Goal: Task Accomplishment & Management: Use online tool/utility

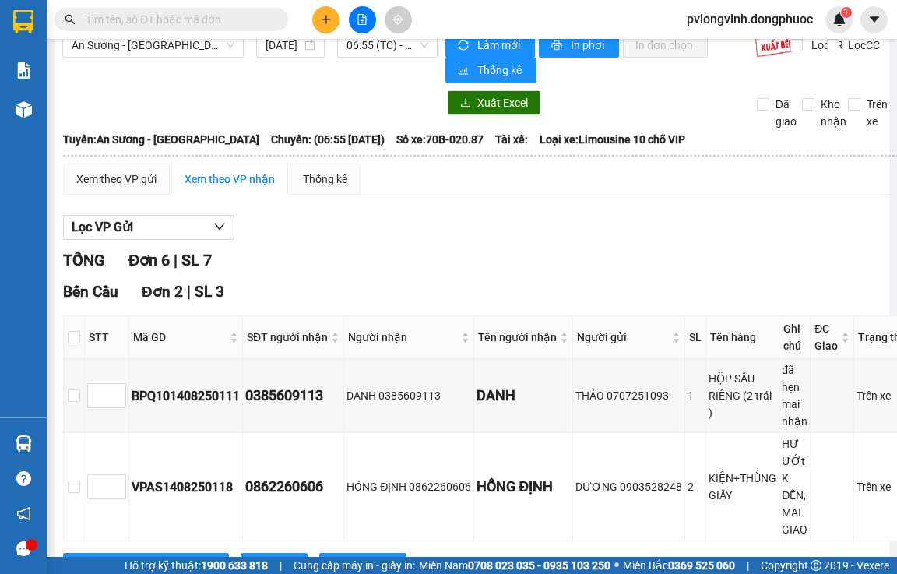
scroll to position [6, 0]
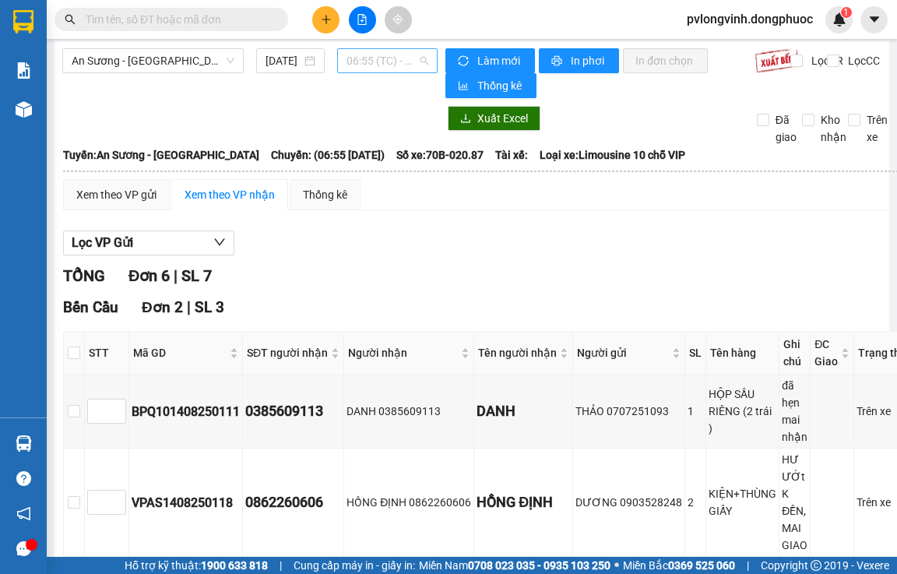
click at [379, 56] on span "06:55 (TC) - 70B-020.87" at bounding box center [388, 60] width 82 height 23
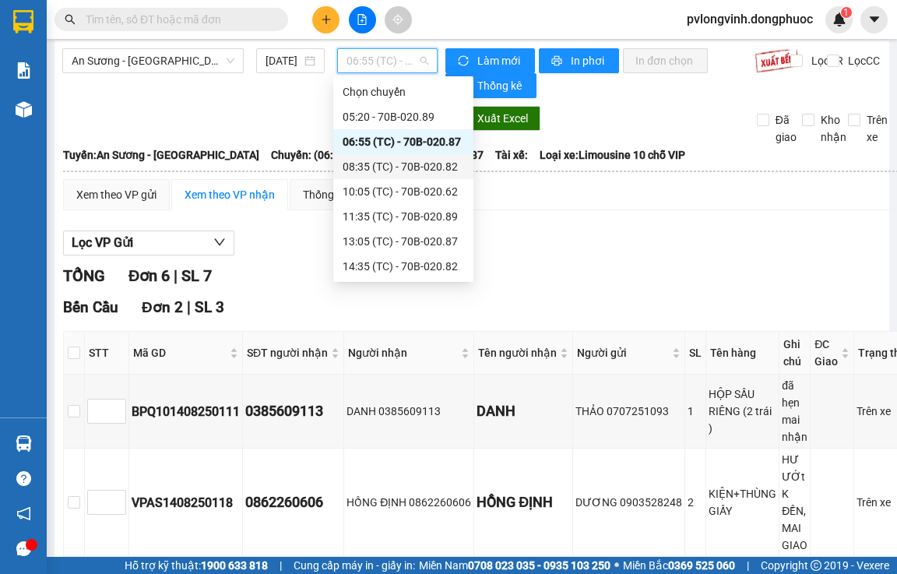
click at [386, 165] on div "08:35 (TC) - 70B-020.82" at bounding box center [404, 166] width 122 height 17
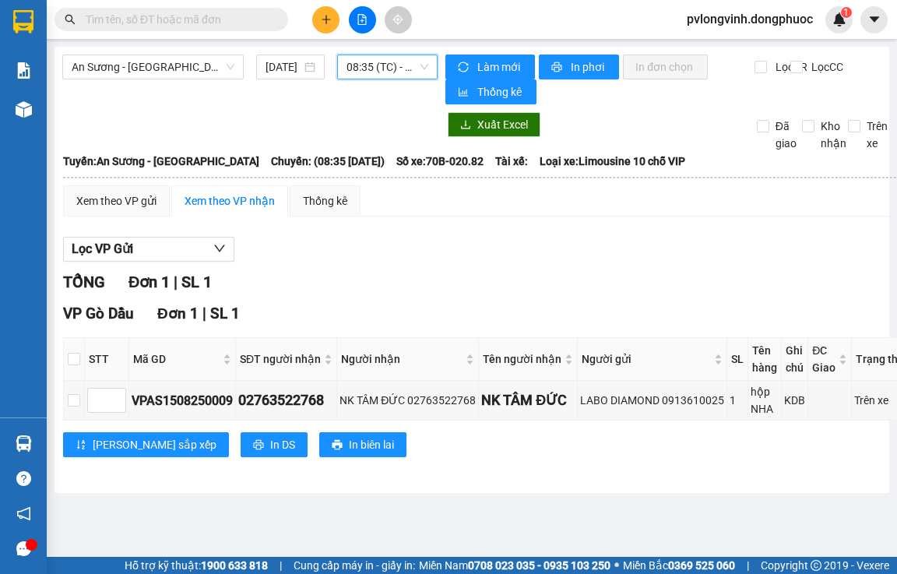
click at [387, 64] on span "08:35 (TC) - 70B-020.82" at bounding box center [388, 66] width 82 height 23
click at [377, 69] on span "08:35 (TC) - 70B-020.82" at bounding box center [388, 66] width 82 height 23
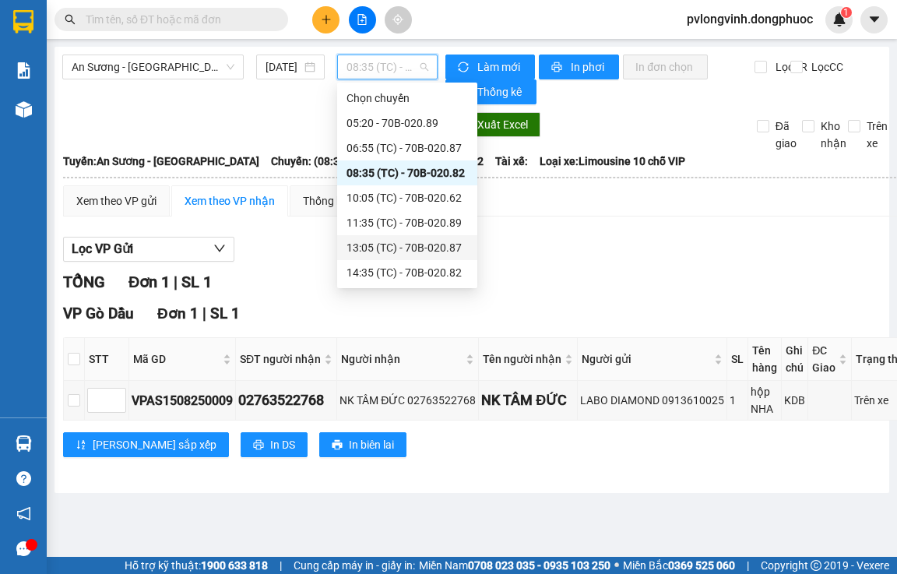
scroll to position [75, 0]
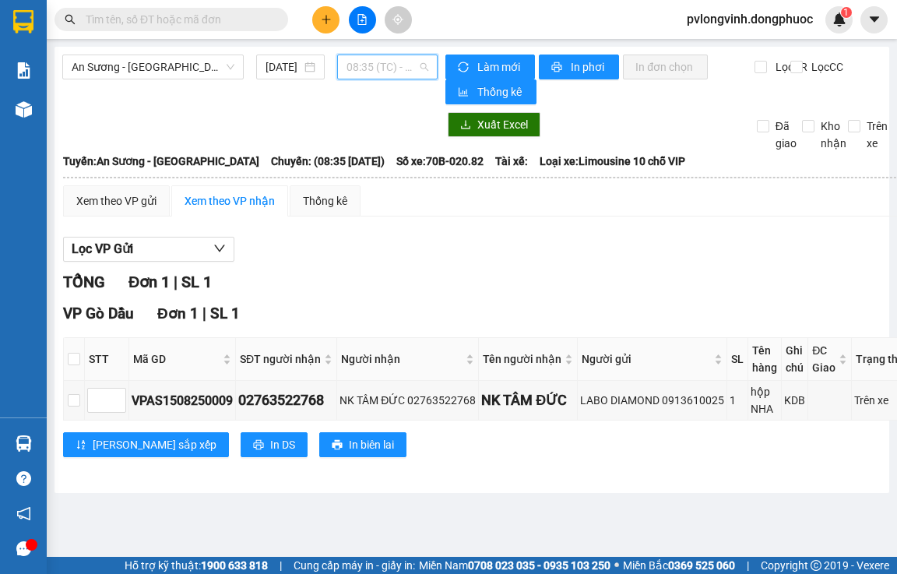
click at [399, 67] on span "08:35 (TC) - 70B-020.82" at bounding box center [388, 66] width 82 height 23
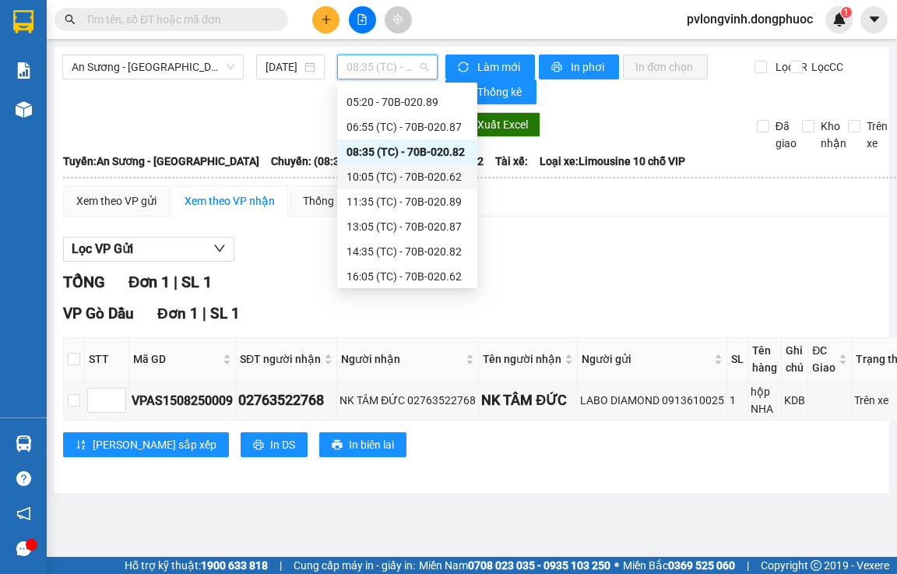
scroll to position [0, 0]
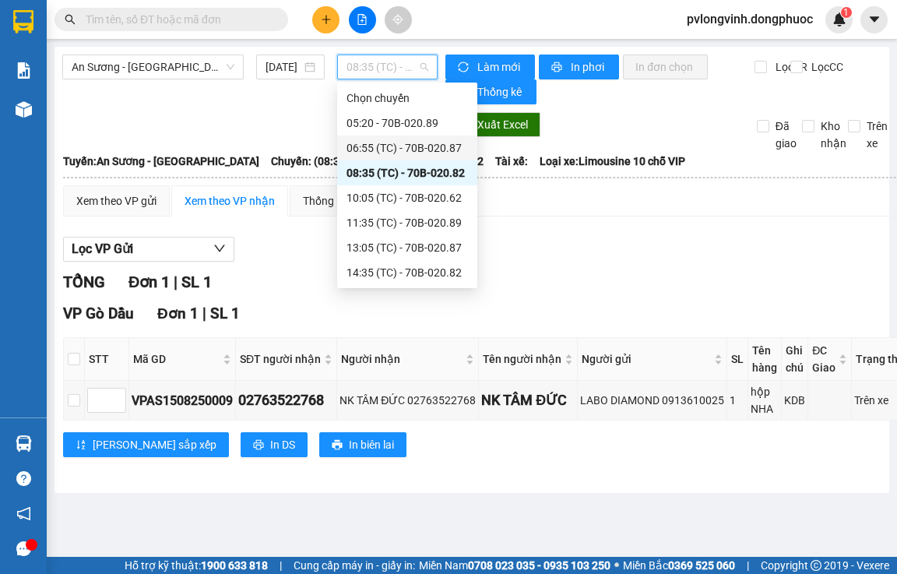
click at [424, 138] on div "06:55 (TC) - 70B-020.87" at bounding box center [407, 148] width 140 height 25
